Goal: Check status: Check status

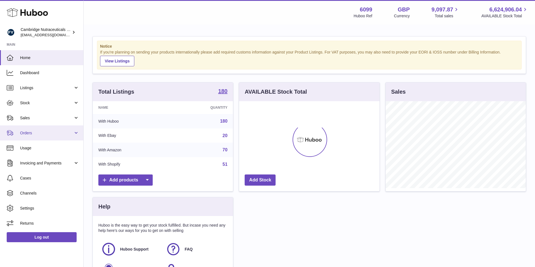
scroll to position [87, 140]
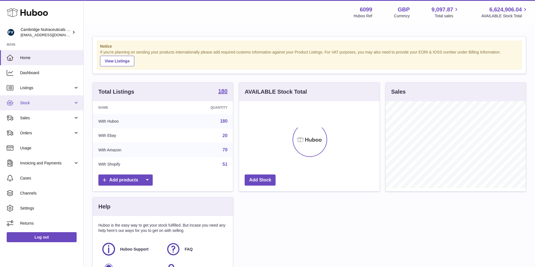
click at [50, 105] on span "Stock" at bounding box center [46, 102] width 53 height 5
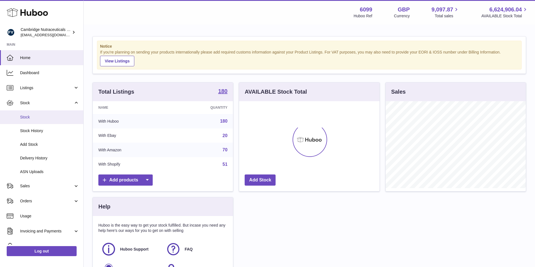
click at [41, 117] on span "Stock" at bounding box center [49, 117] width 59 height 5
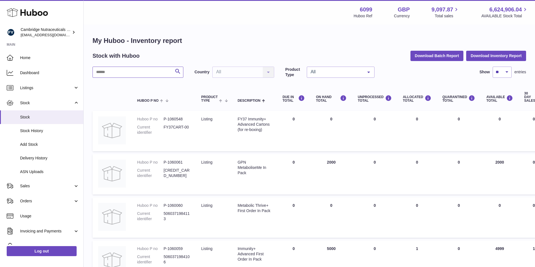
click at [152, 74] on input "text" at bounding box center [138, 72] width 91 height 11
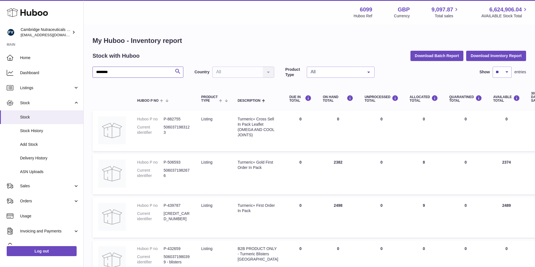
scroll to position [191, 0]
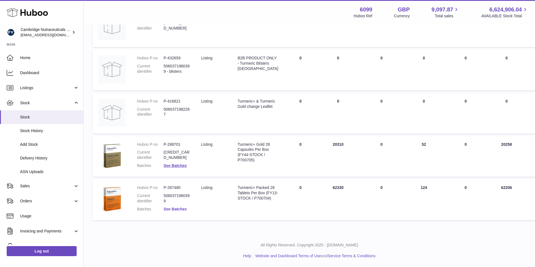
type input "********"
click at [173, 208] on link "See Batches" at bounding box center [175, 209] width 23 height 4
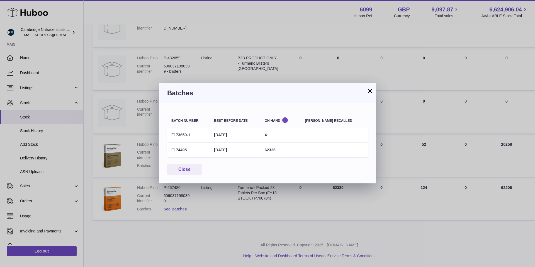
click at [370, 93] on button "×" at bounding box center [370, 91] width 7 height 7
